Goal: Transaction & Acquisition: Purchase product/service

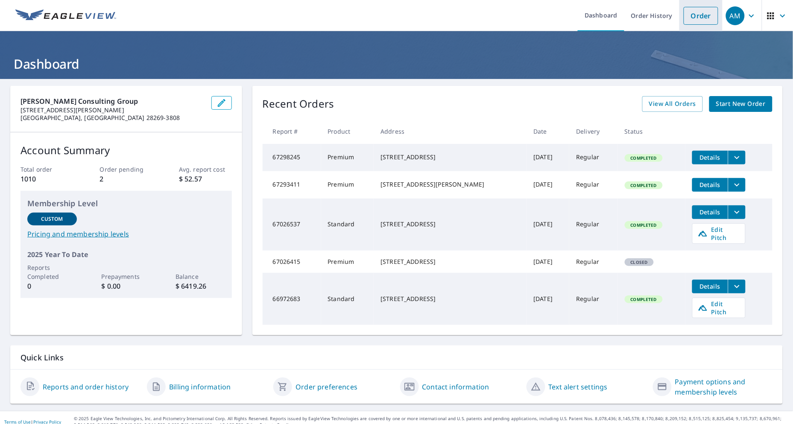
click at [694, 16] on link "Order" at bounding box center [701, 16] width 35 height 18
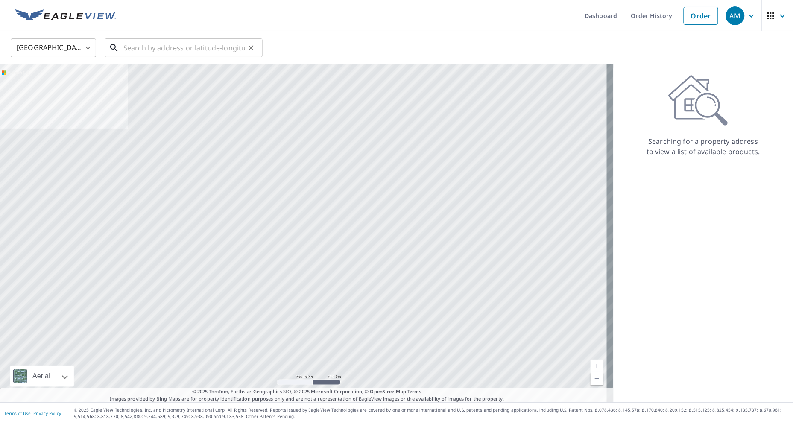
drag, startPoint x: 144, startPoint y: 39, endPoint x: 147, endPoint y: 45, distance: 7.1
click at [147, 44] on input "text" at bounding box center [184, 48] width 122 height 24
paste input "[STREET_ADDRESS]"
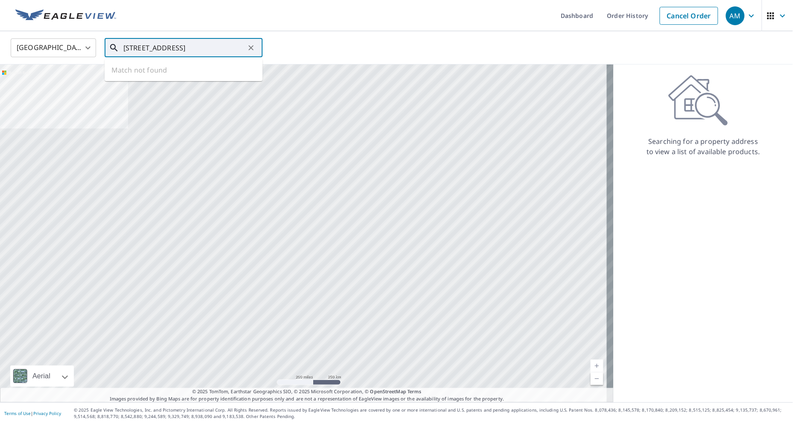
scroll to position [0, 14]
click at [169, 74] on span "[STREET_ADDRESS]" at bounding box center [189, 72] width 134 height 10
type input "[STREET_ADDRESS]"
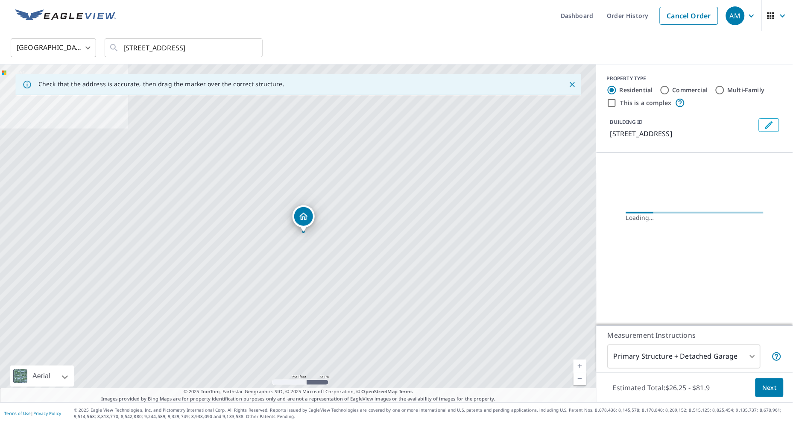
scroll to position [0, 0]
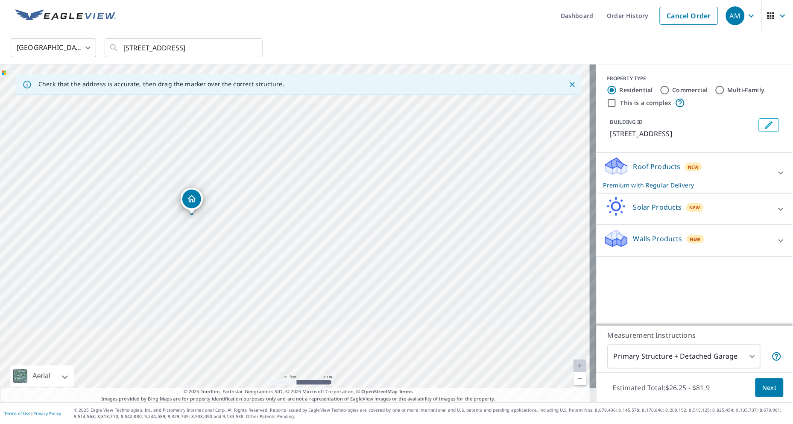
click at [762, 391] on span "Next" at bounding box center [769, 388] width 15 height 11
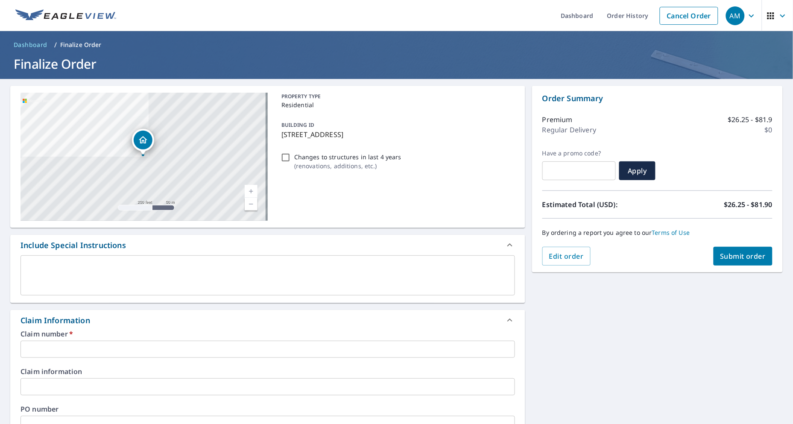
drag, startPoint x: 61, startPoint y: 352, endPoint x: 68, endPoint y: 353, distance: 7.4
click at [61, 352] on input "text" at bounding box center [267, 349] width 494 height 17
paste input "100313831"
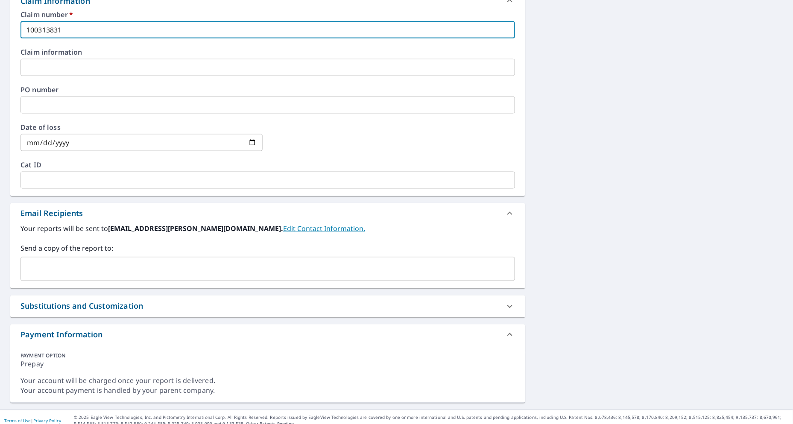
scroll to position [327, 0]
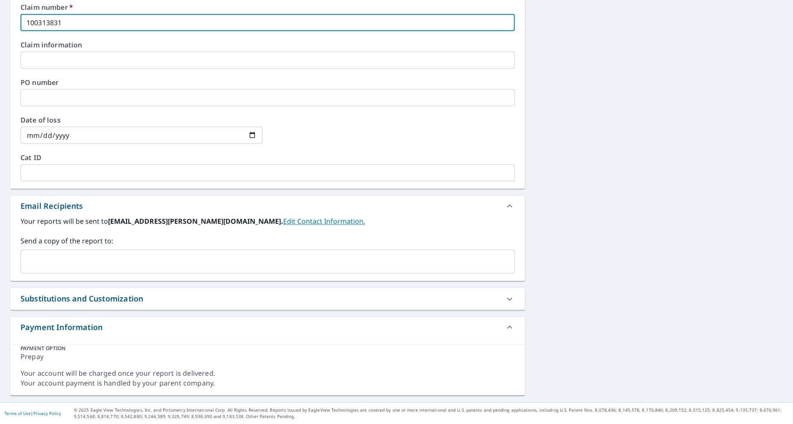
type input "100313831"
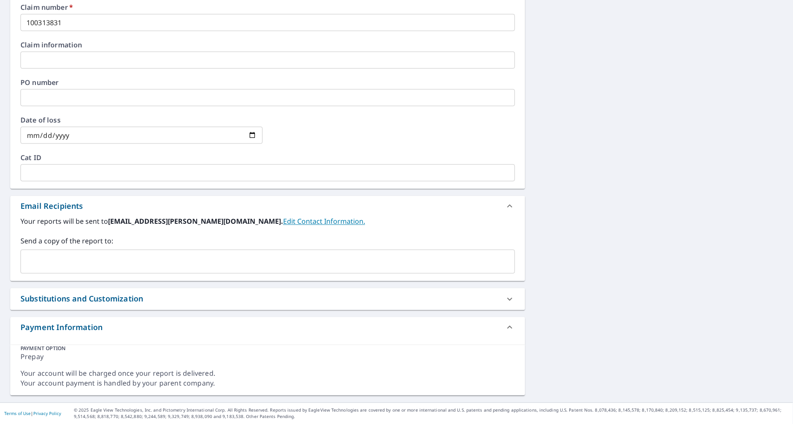
click at [58, 259] on input "text" at bounding box center [261, 262] width 474 height 16
paste input "[EMAIL_ADDRESS][PERSON_NAME][DOMAIN_NAME]"
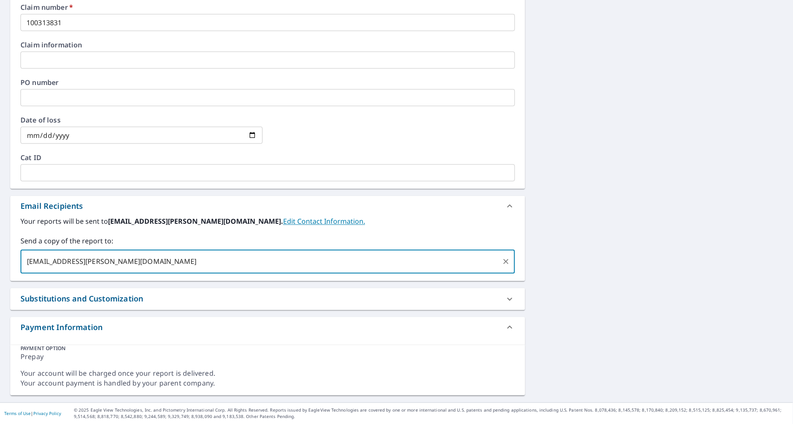
type input "[EMAIL_ADDRESS][PERSON_NAME][DOMAIN_NAME]"
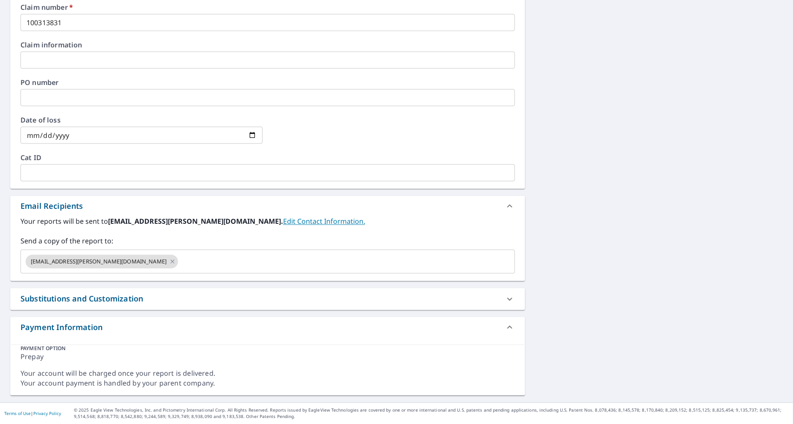
drag, startPoint x: 688, startPoint y: 219, endPoint x: 685, endPoint y: 228, distance: 9.2
click at [686, 220] on div "[STREET_ADDRESS] Aerial Road A standard road map Aerial A detailed look from ab…" at bounding box center [396, 77] width 793 height 650
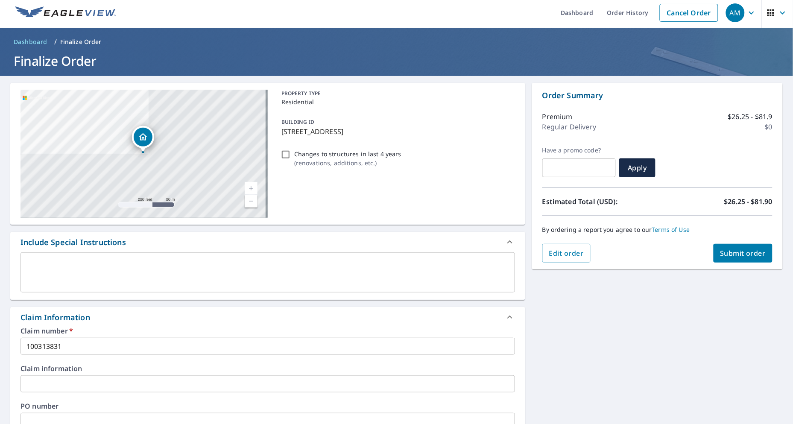
scroll to position [0, 0]
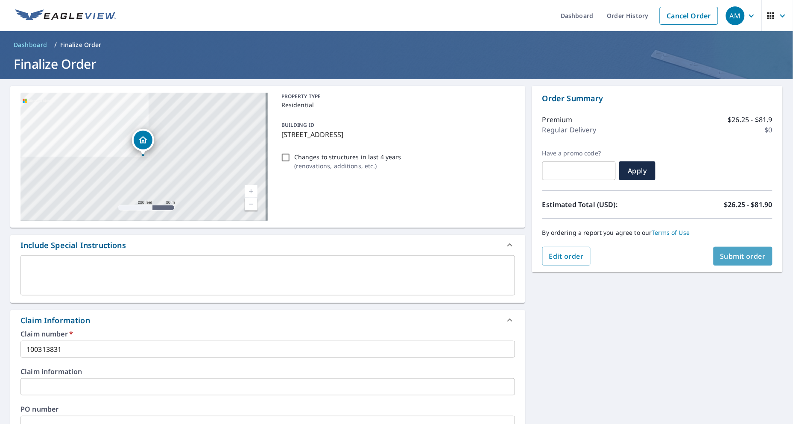
click at [740, 262] on button "Submit order" at bounding box center [743, 256] width 59 height 19
